Goal: Find specific page/section: Find specific page/section

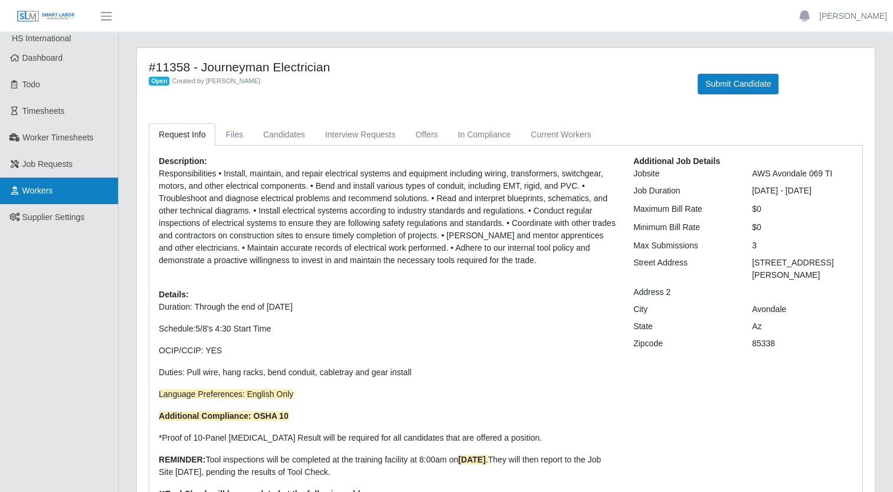
click at [66, 197] on link "Workers" at bounding box center [59, 191] width 118 height 27
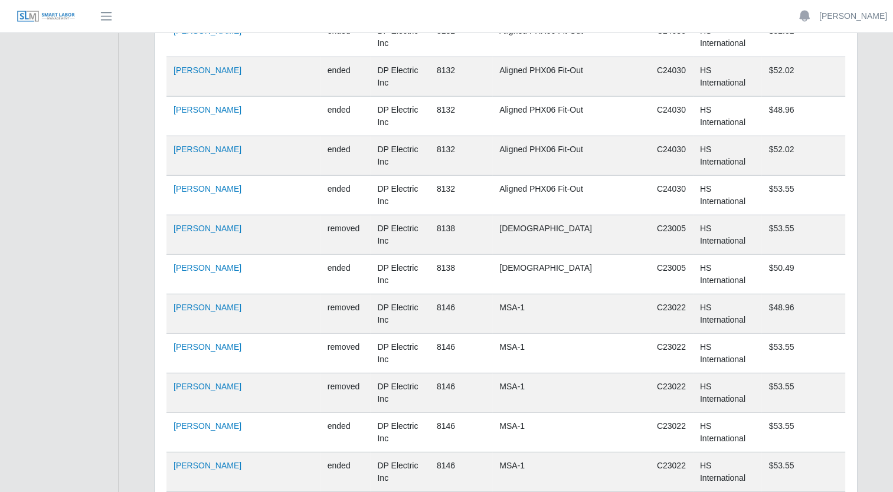
scroll to position [7527, 0]
